Goal: Information Seeking & Learning: Learn about a topic

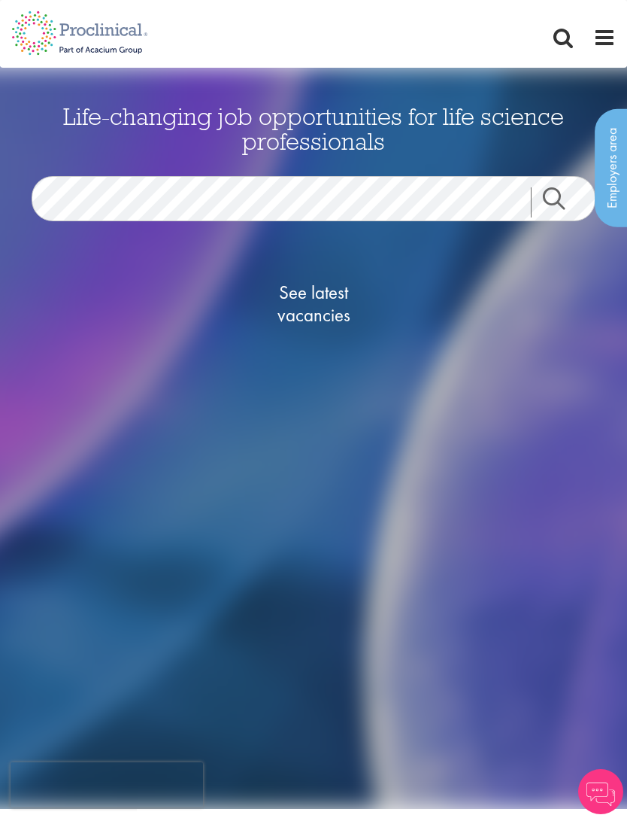
click at [336, 291] on span "See latest vacancies" at bounding box center [313, 303] width 150 height 45
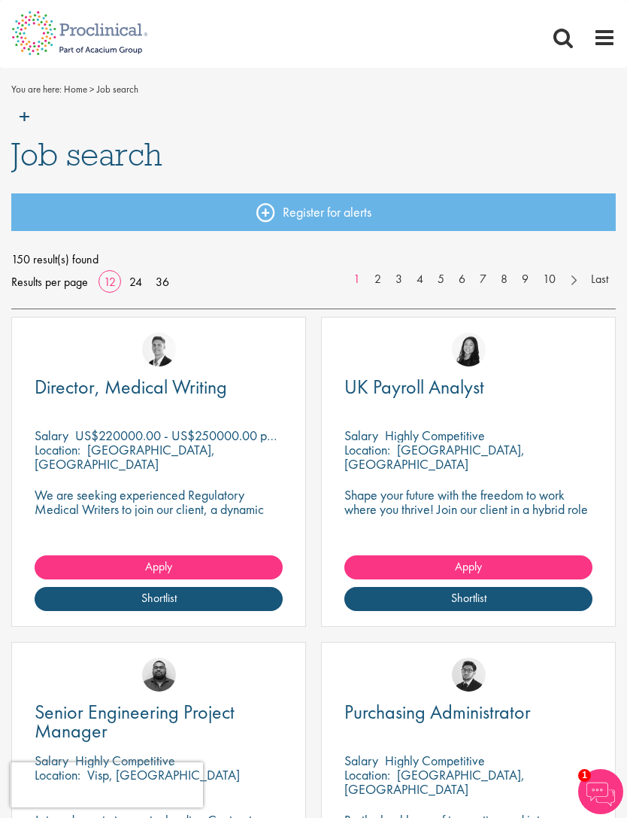
click at [380, 196] on link "Register for alerts" at bounding box center [313, 212] width 605 height 38
click at [166, 284] on link "36" at bounding box center [162, 282] width 24 height 16
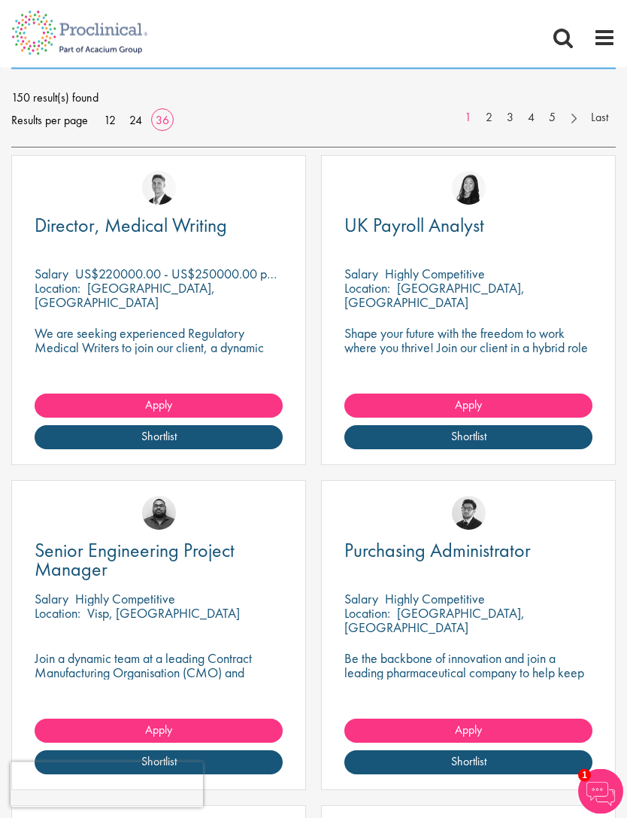
scroll to position [162, 0]
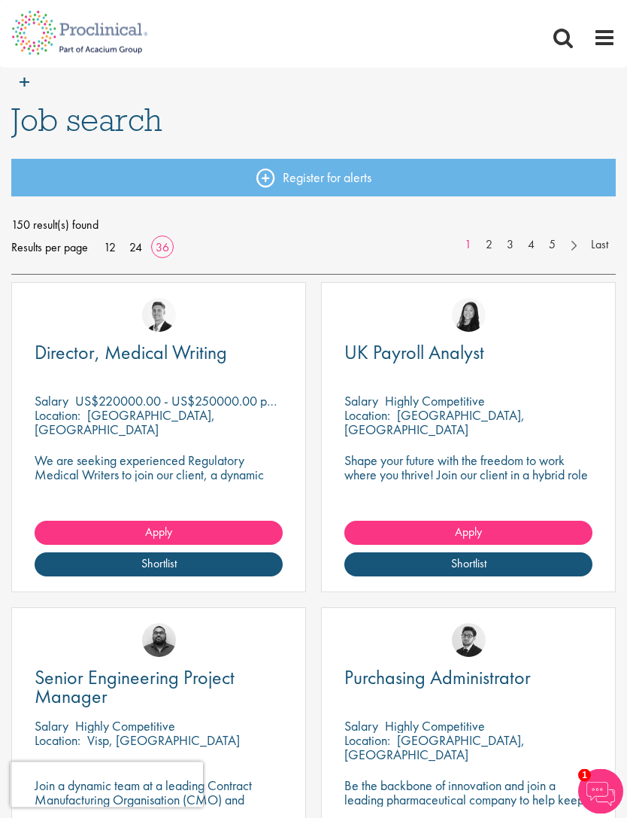
click at [615, 32] on span at bounding box center [605, 37] width 23 height 23
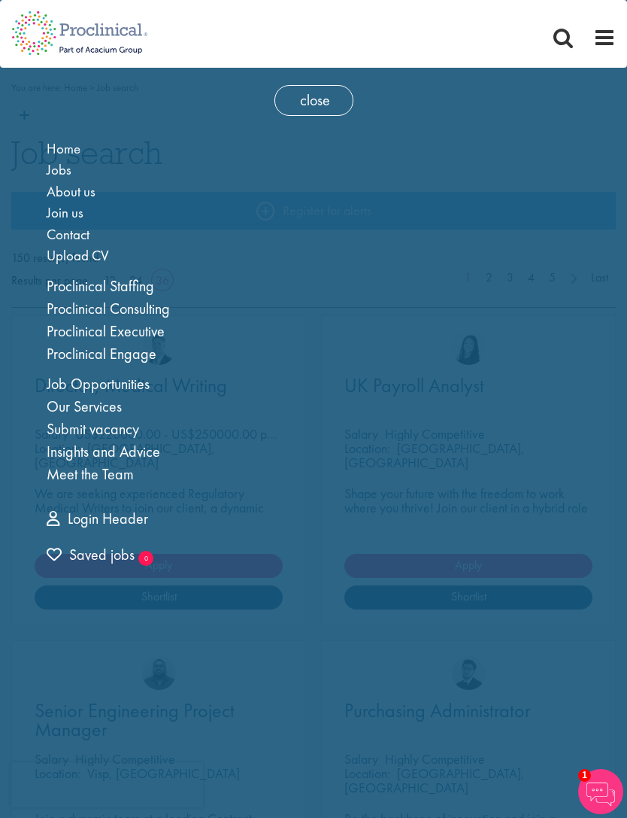
scroll to position [0, 0]
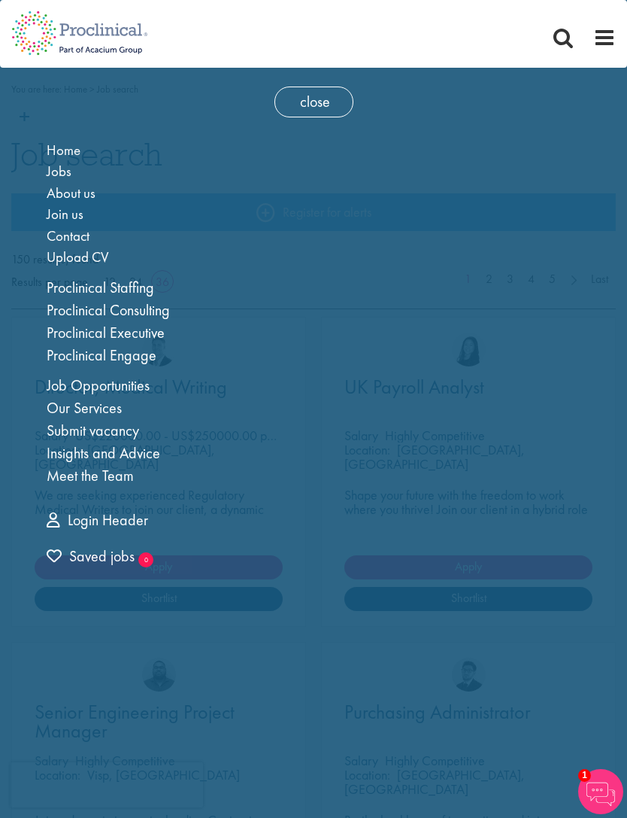
click at [141, 381] on link "Job Opportunities" at bounding box center [98, 385] width 103 height 20
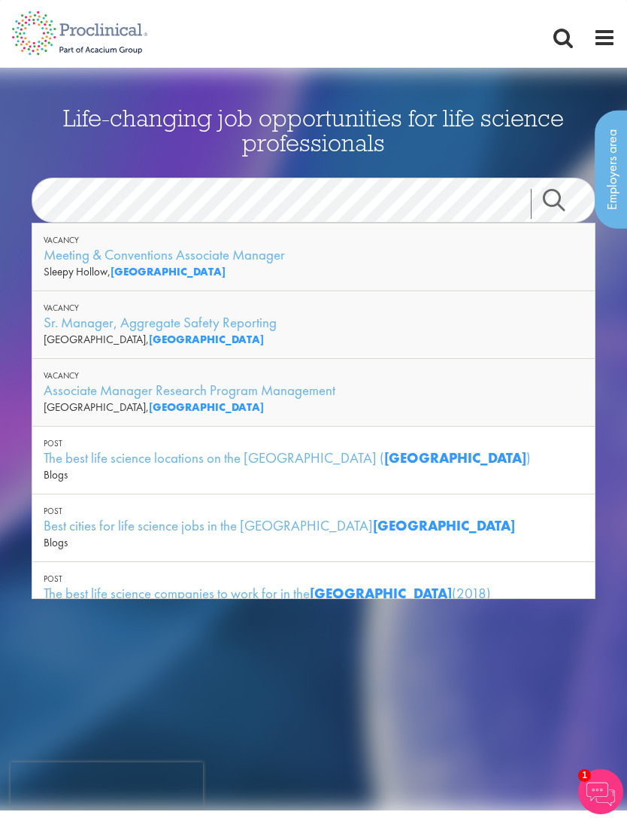
click at [561, 193] on link "Search" at bounding box center [563, 204] width 65 height 30
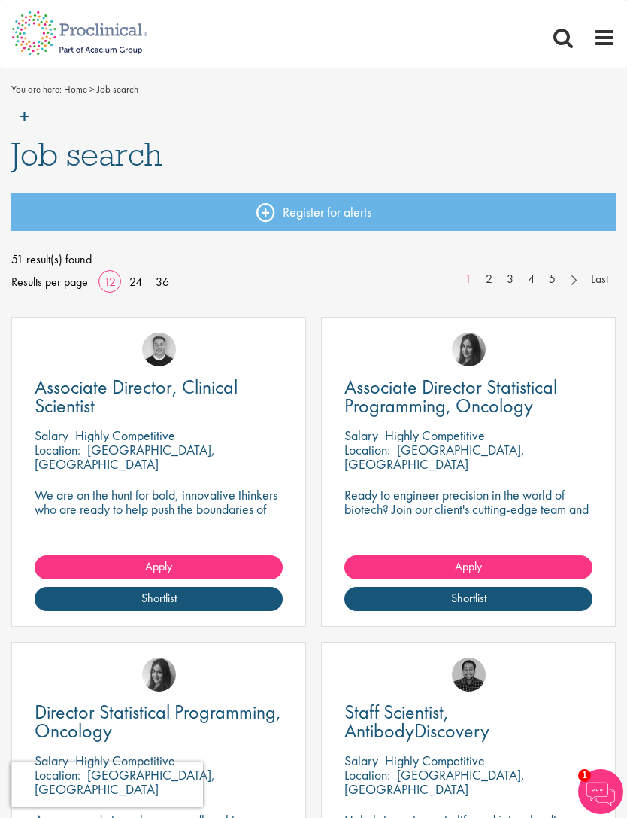
click at [566, 32] on span at bounding box center [563, 37] width 23 height 23
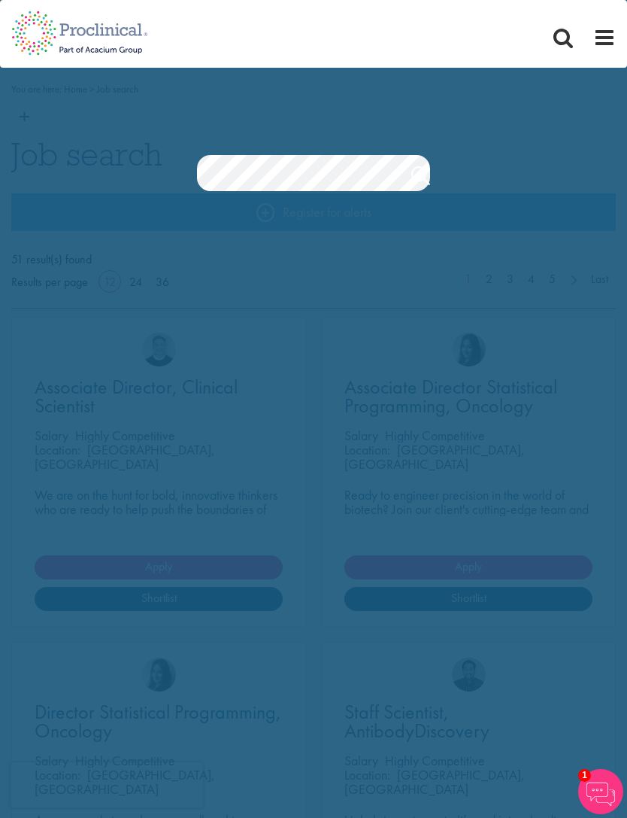
click at [426, 175] on link "Search" at bounding box center [420, 177] width 19 height 30
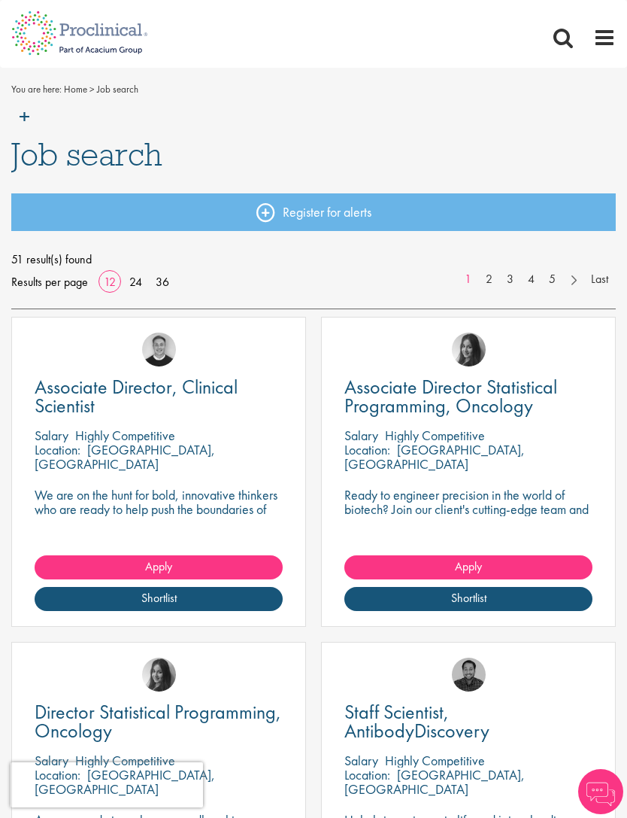
click at [595, 38] on span at bounding box center [605, 37] width 23 height 23
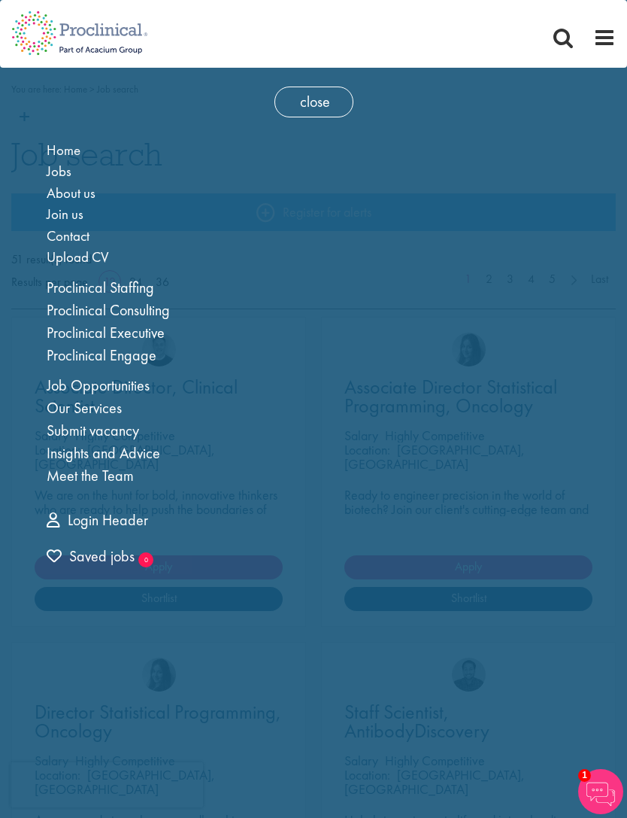
click at [142, 378] on link "Job Opportunities" at bounding box center [98, 385] width 103 height 20
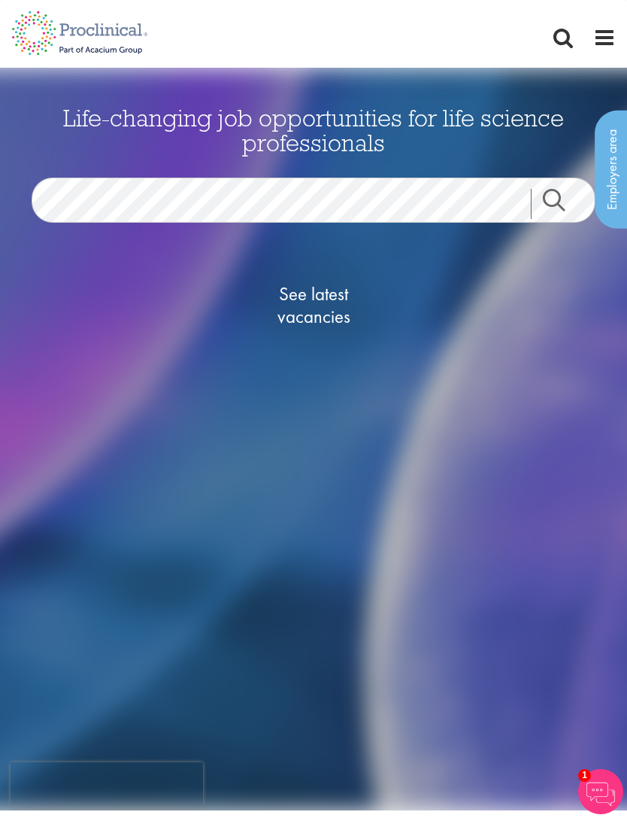
click at [595, 50] on nav "Home Jobs About us Join us Contact Upload CV" at bounding box center [313, 34] width 627 height 68
click at [607, 27] on span at bounding box center [605, 37] width 23 height 23
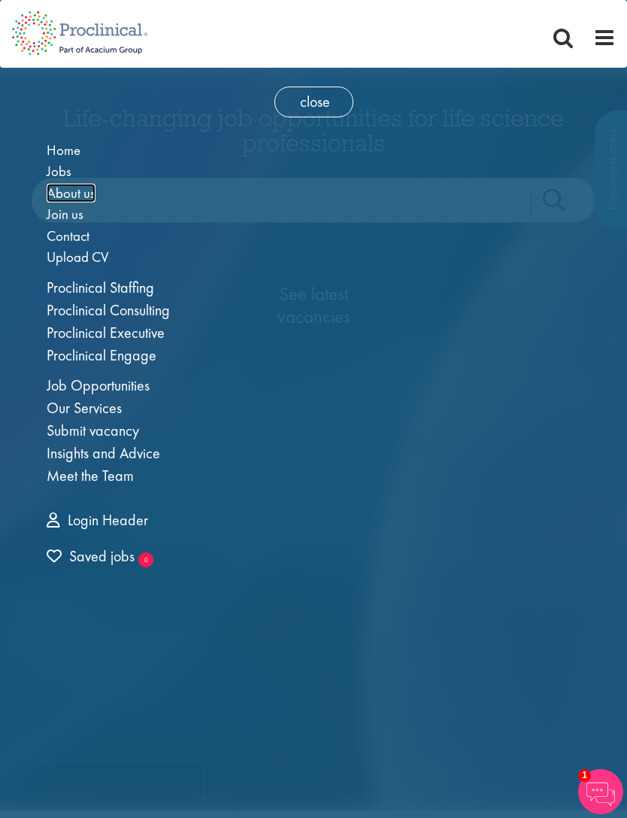
click at [93, 199] on span "About us" at bounding box center [71, 193] width 49 height 19
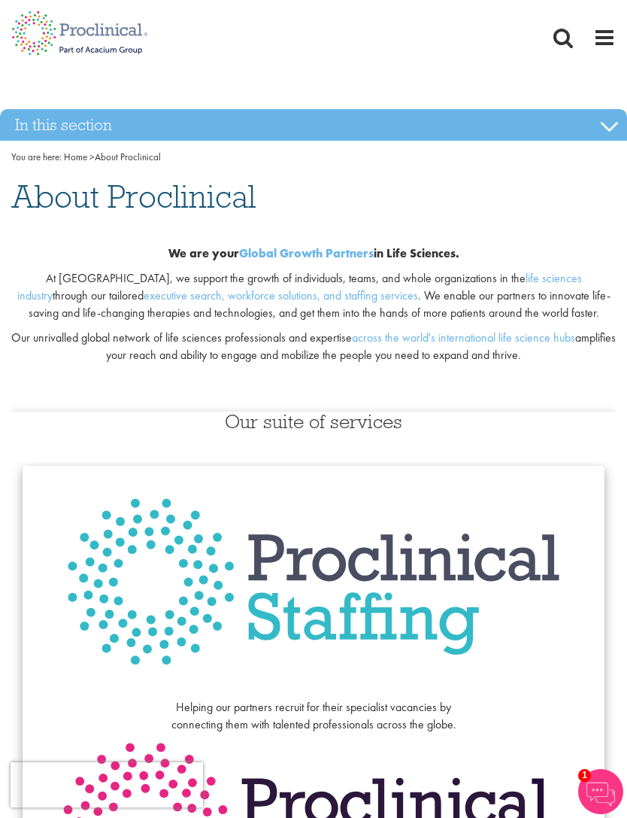
click at [604, 35] on span at bounding box center [605, 37] width 23 height 23
click at [603, 35] on span at bounding box center [605, 37] width 23 height 23
click at [607, 31] on span at bounding box center [605, 37] width 23 height 23
click at [607, 30] on span at bounding box center [605, 37] width 23 height 23
click at [607, 44] on span at bounding box center [605, 37] width 23 height 23
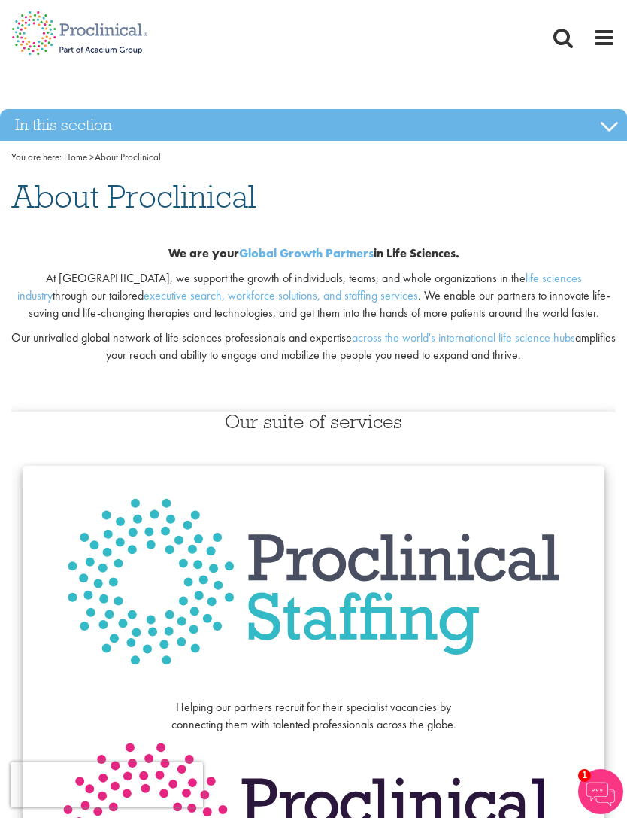
click at [596, 40] on span at bounding box center [605, 37] width 23 height 23
click at [594, 42] on span at bounding box center [605, 37] width 23 height 23
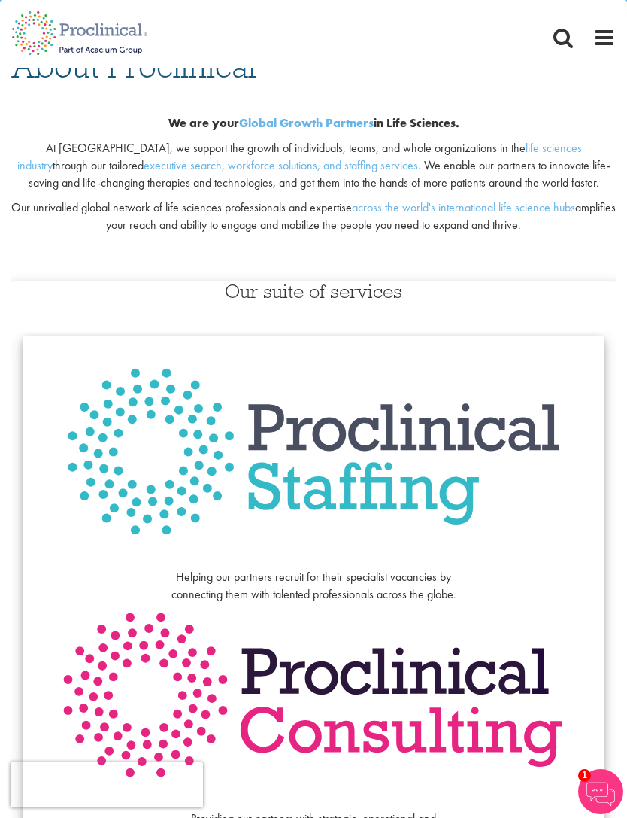
click at [605, 43] on span at bounding box center [605, 37] width 23 height 23
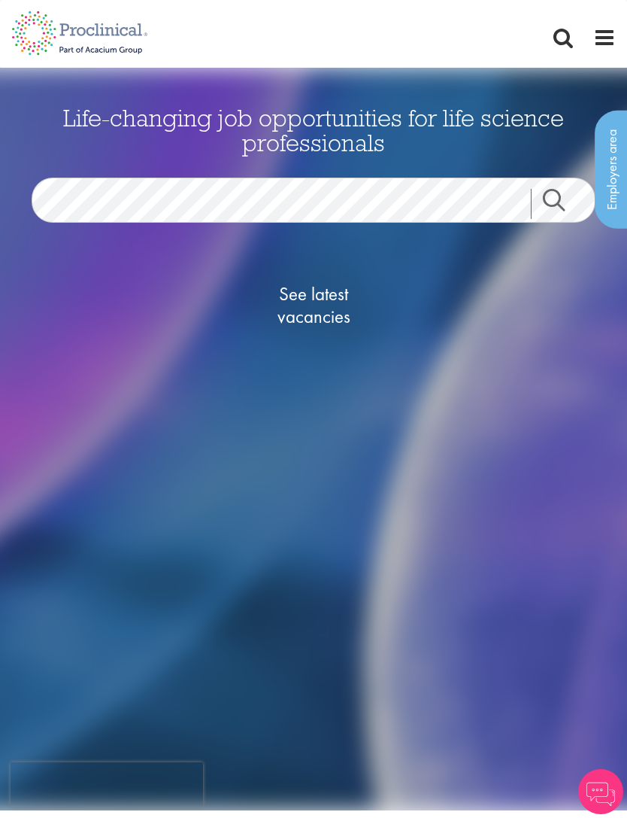
click at [607, 37] on span at bounding box center [605, 37] width 23 height 23
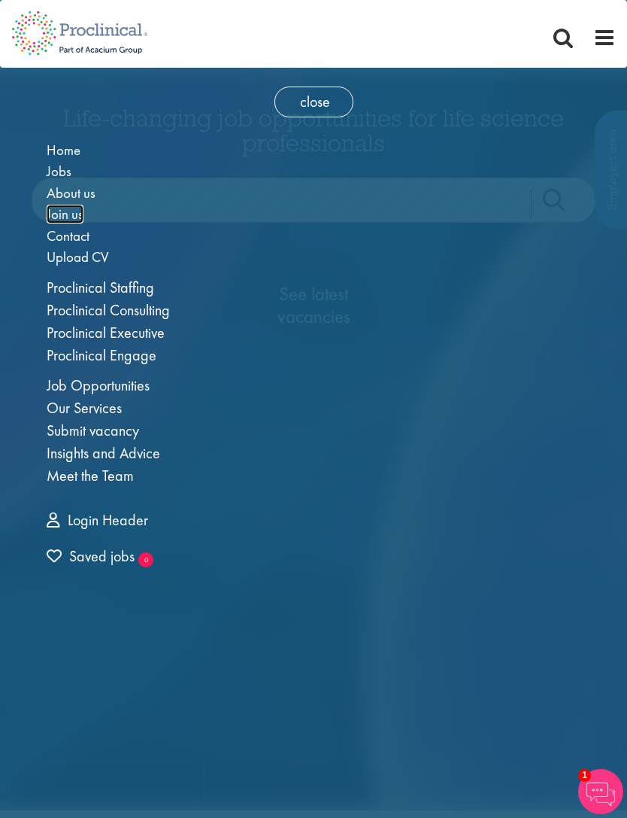
click at [74, 212] on span "Join us" at bounding box center [65, 214] width 37 height 19
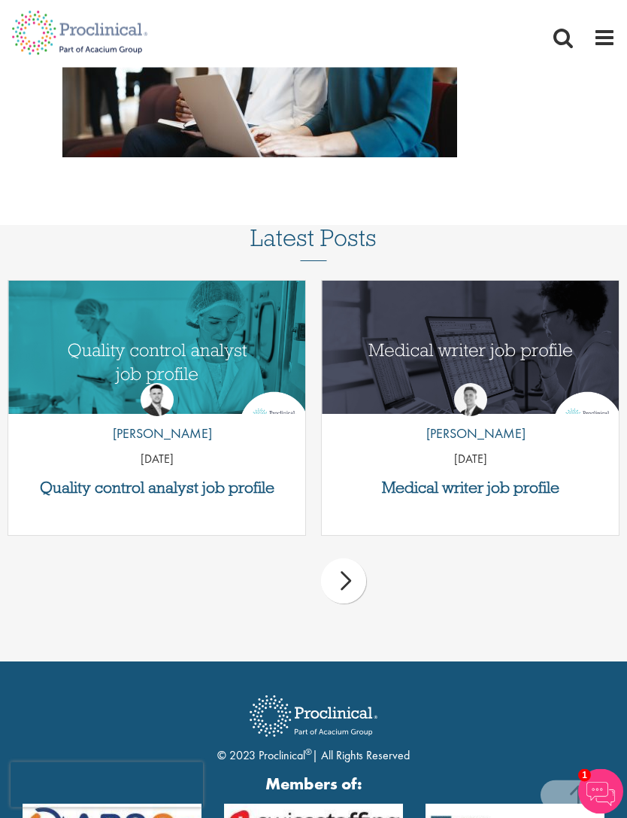
scroll to position [2429, 0]
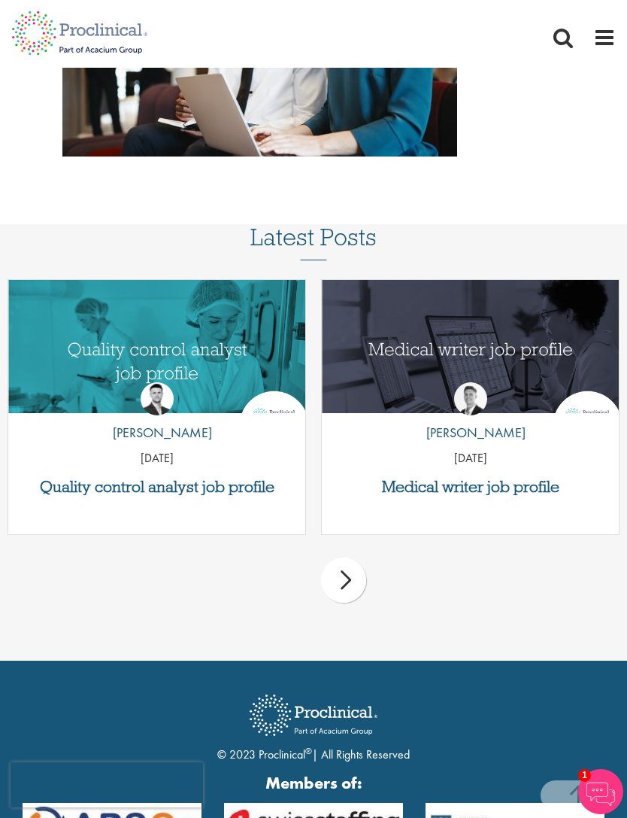
click at [252, 493] on h3 "Quality control analyst job profile" at bounding box center [157, 486] width 282 height 17
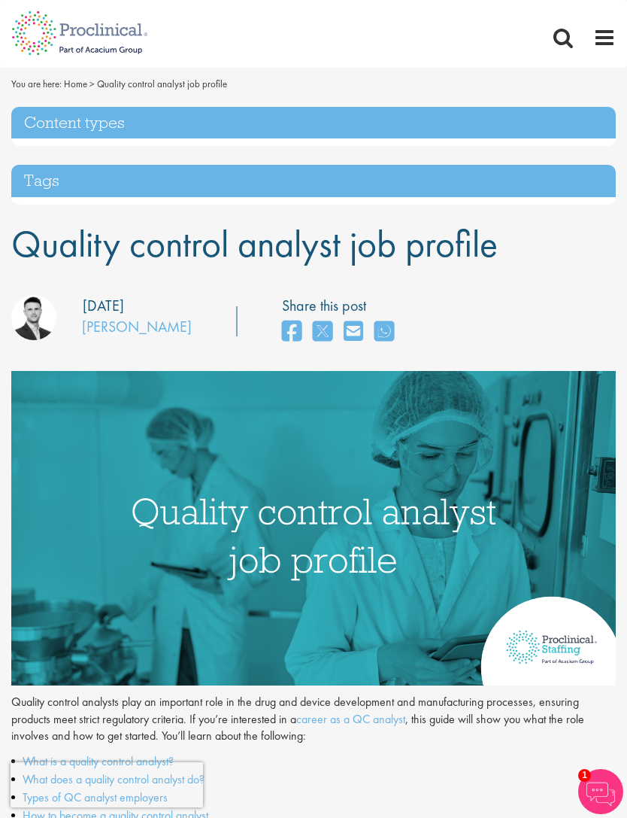
scroll to position [5, 0]
